Goal: Task Accomplishment & Management: Manage account settings

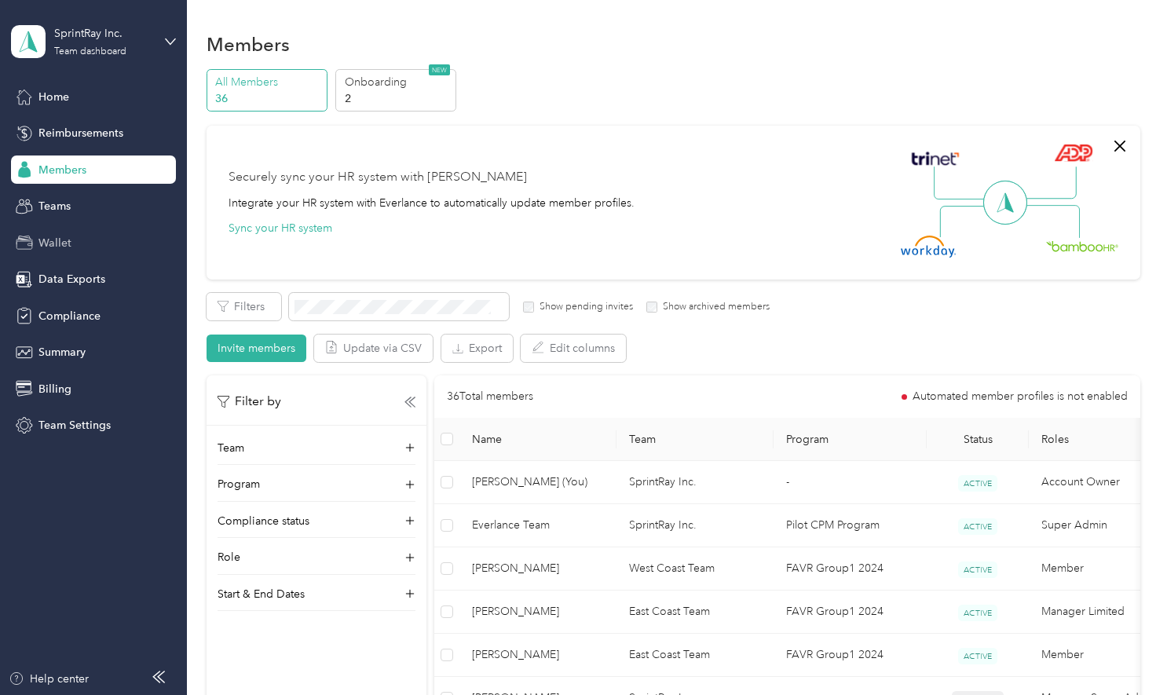
click at [55, 236] on span "Wallet" at bounding box center [54, 243] width 33 height 16
